Goal: Information Seeking & Learning: Find specific fact

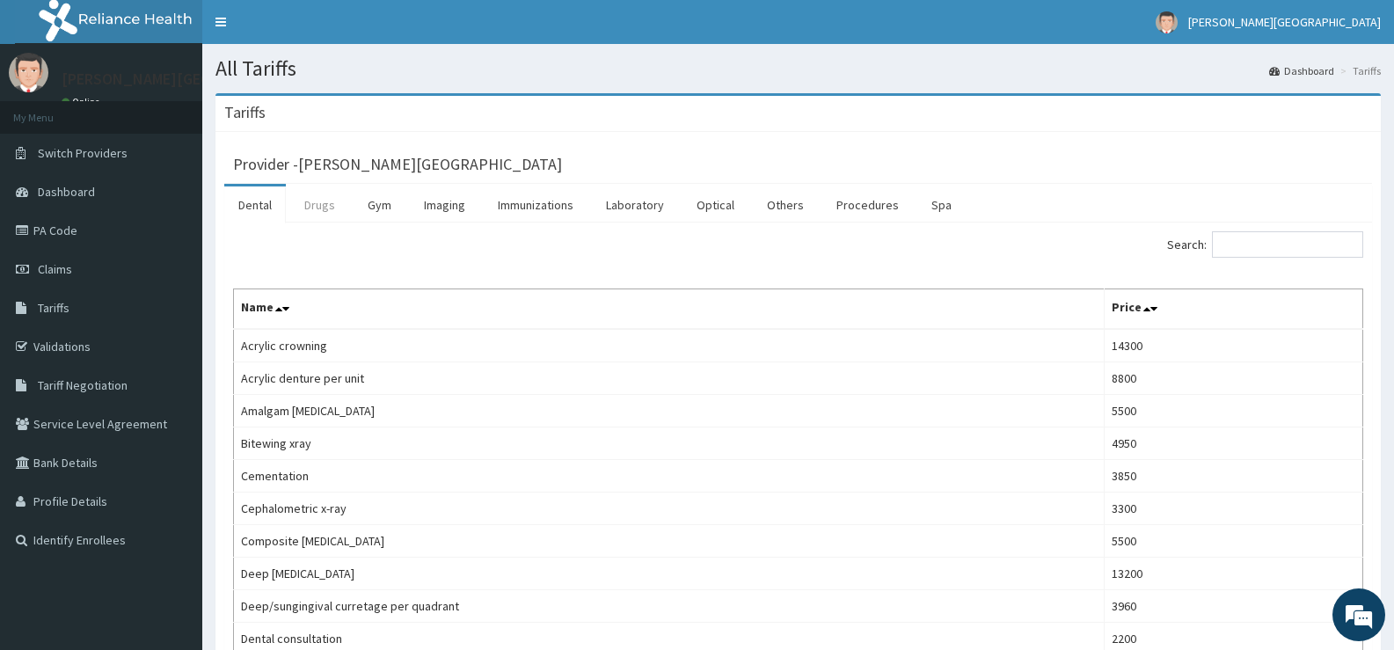
click at [324, 201] on link "Drugs" at bounding box center [319, 204] width 59 height 37
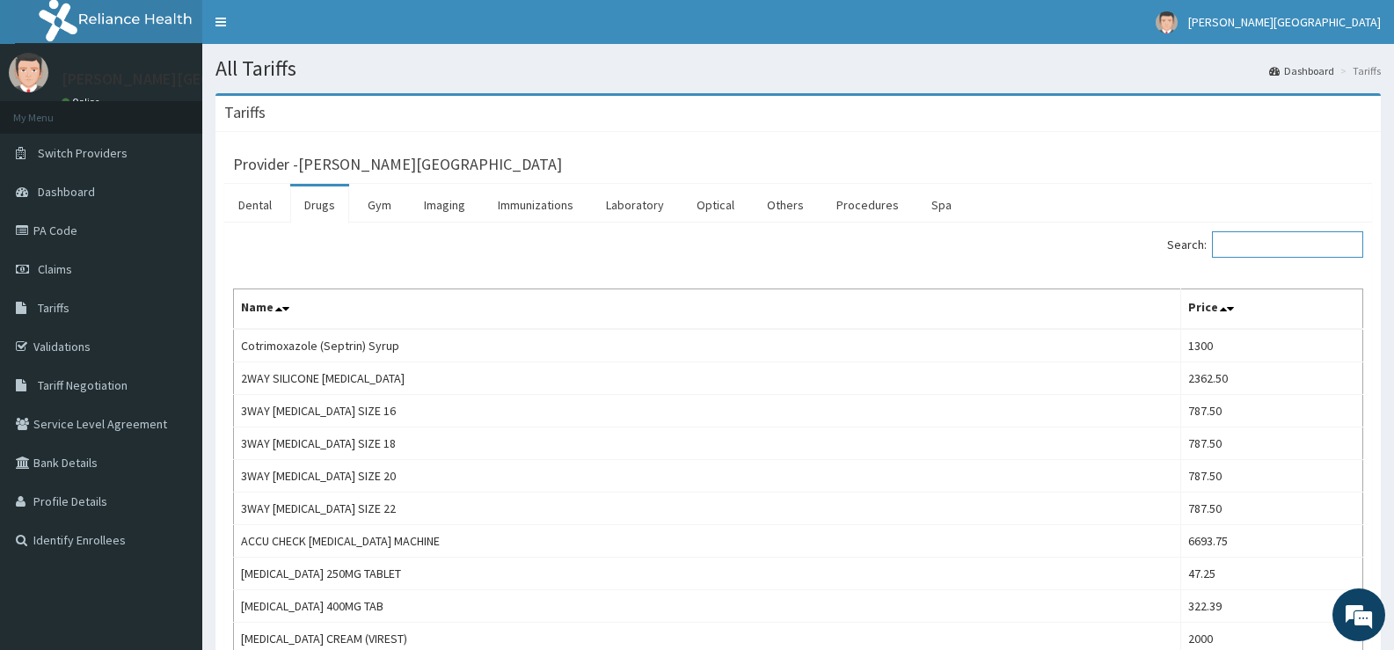
click at [1262, 244] on input "Search:" at bounding box center [1287, 244] width 151 height 26
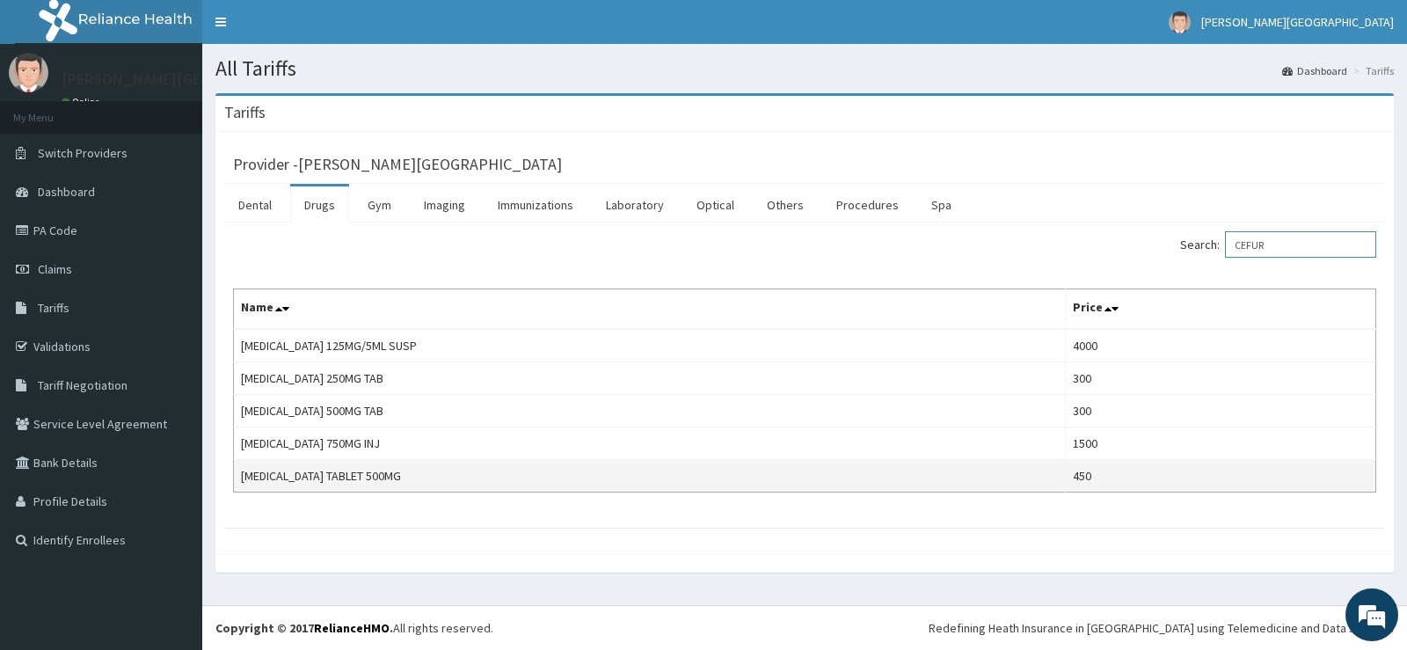
type input "CEFUR"
drag, startPoint x: 243, startPoint y: 472, endPoint x: 392, endPoint y: 472, distance: 149.5
click at [392, 472] on td "[MEDICAL_DATA] TABLET 500MG" at bounding box center [650, 476] width 832 height 33
copy td "[MEDICAL_DATA] TABLET 500MG"
